Goal: Task Accomplishment & Management: Use online tool/utility

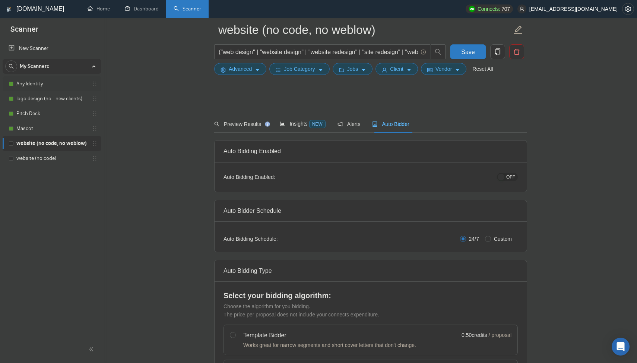
scroll to position [2032, 0]
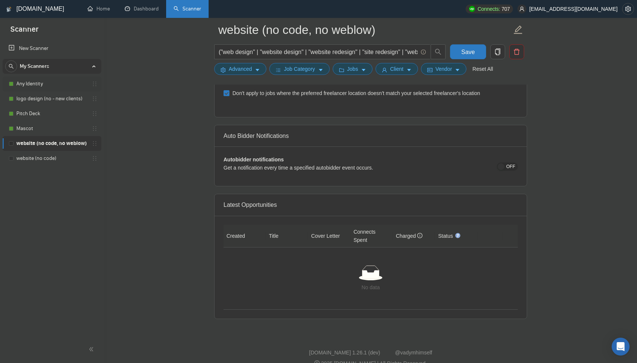
click at [45, 86] on link "Any Identity" at bounding box center [51, 83] width 71 height 15
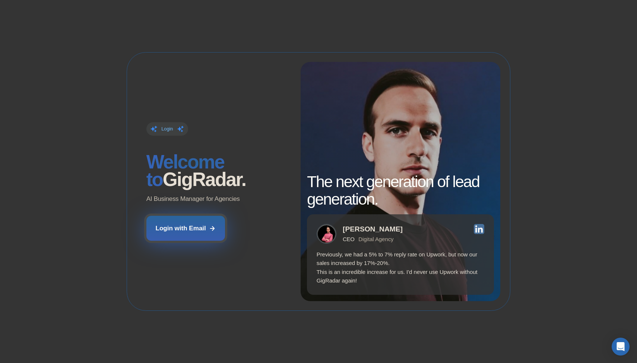
click at [171, 229] on div "Login with Email" at bounding box center [181, 228] width 50 height 9
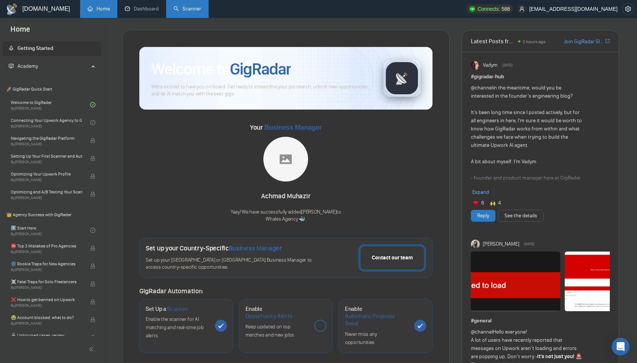
click at [187, 12] on link "Scanner" at bounding box center [188, 9] width 28 height 6
